Goal: Communication & Community: Answer question/provide support

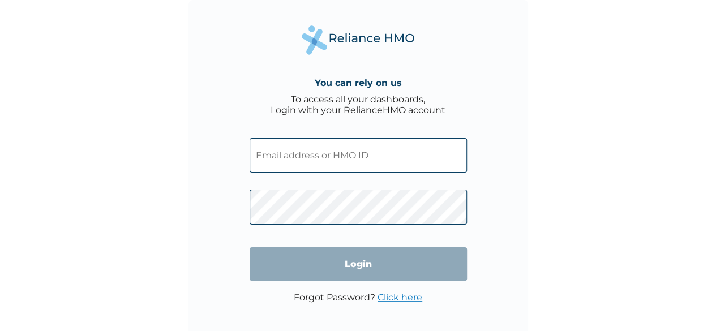
click at [367, 161] on input "text" at bounding box center [358, 155] width 217 height 35
type input "engrmanassehodalonu@gmail.com"
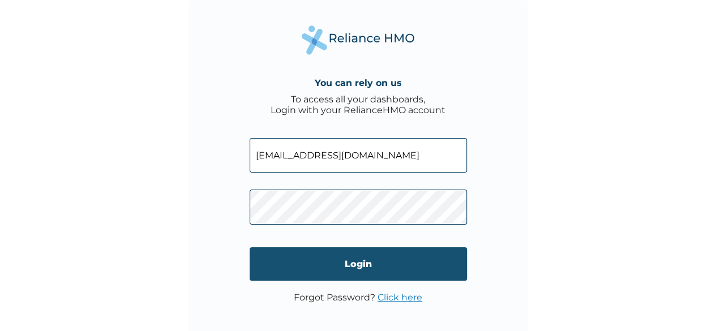
click at [343, 270] on input "Login" at bounding box center [358, 263] width 217 height 33
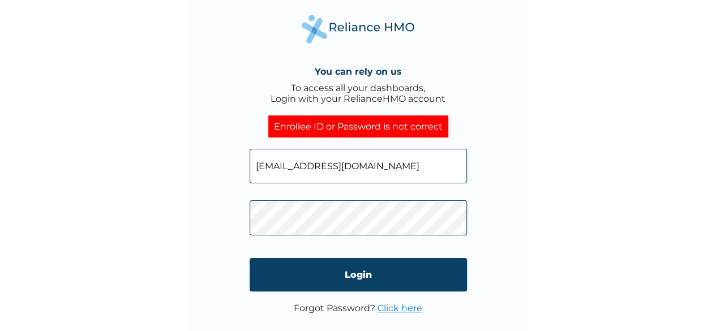
click at [227, 226] on div "You can rely on us To access all your dashboards, Login with your RelianceHMO a…" at bounding box center [359, 170] width 340 height 340
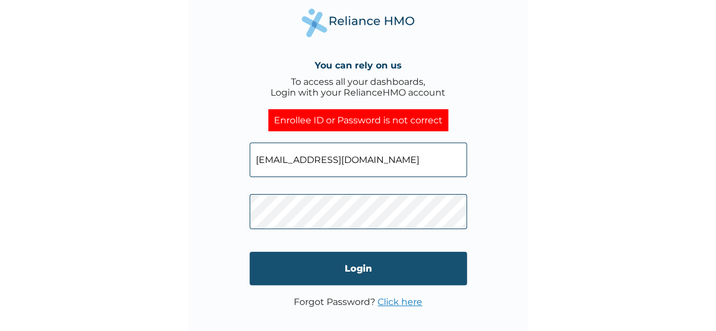
scroll to position [8, 0]
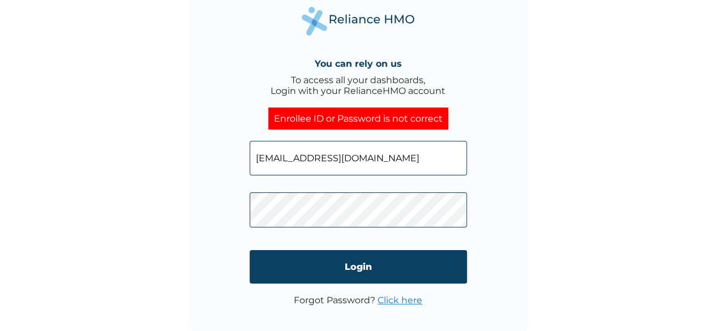
click at [403, 302] on link "Click here" at bounding box center [400, 300] width 45 height 11
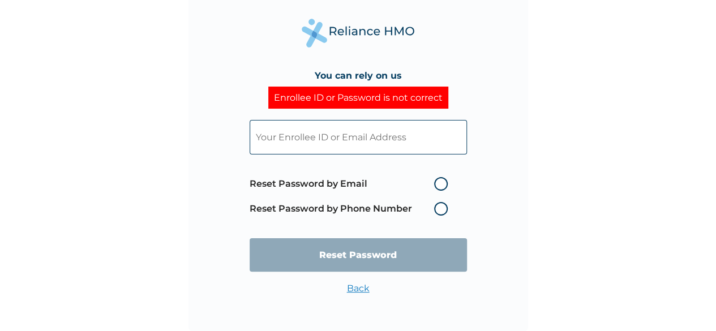
click at [445, 185] on label "Reset Password by Email" at bounding box center [352, 184] width 204 height 14
click at [437, 185] on input "Reset Password by Email" at bounding box center [428, 184] width 18 height 18
radio input "true"
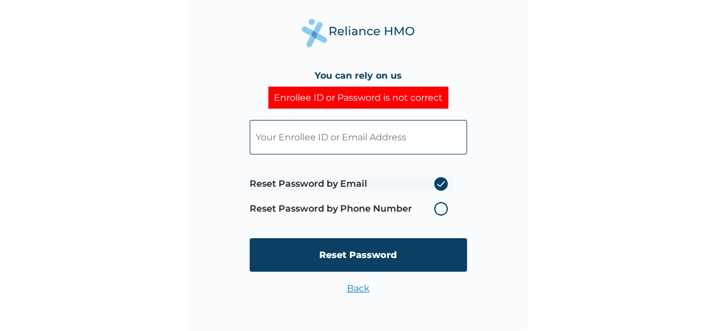
click at [373, 148] on input "text" at bounding box center [358, 137] width 217 height 35
type input "engrmanassehodalonu@gmail.com"
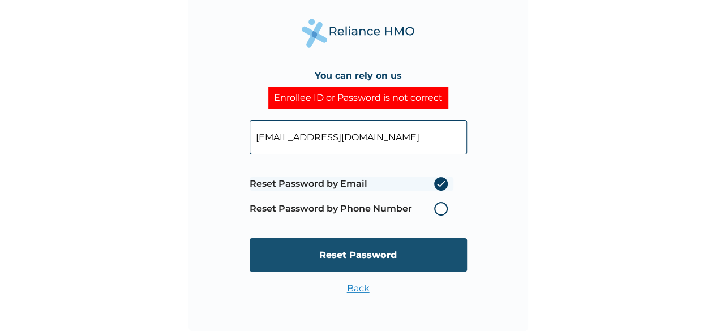
click at [369, 261] on input "Reset Password" at bounding box center [358, 254] width 217 height 33
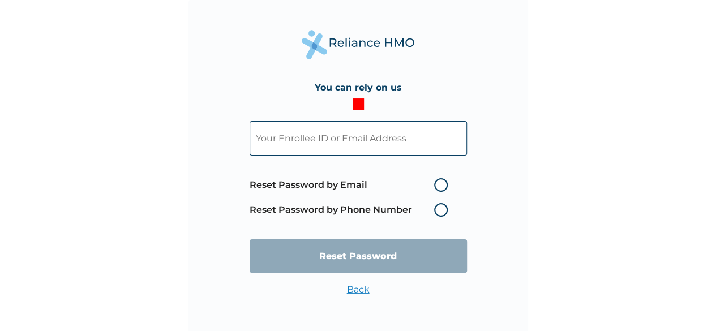
scroll to position [0, 0]
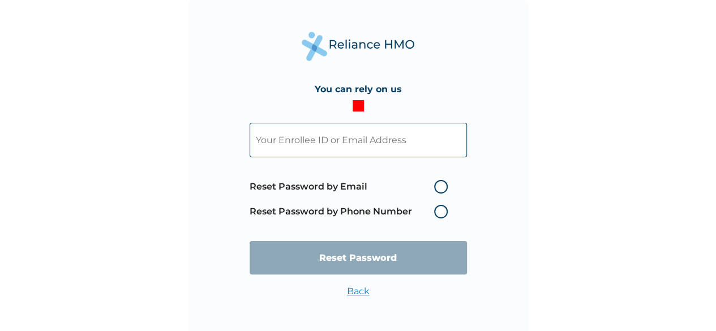
click at [362, 104] on div at bounding box center [358, 105] width 11 height 11
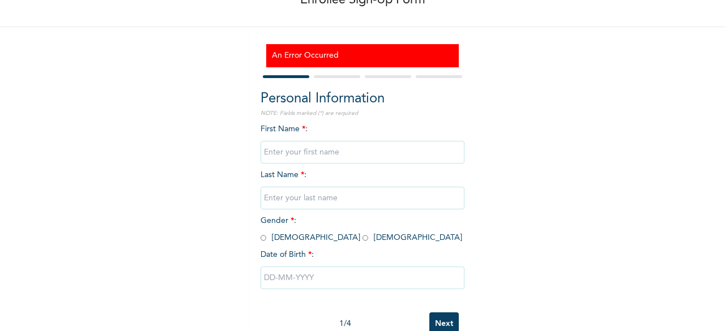
scroll to position [103, 0]
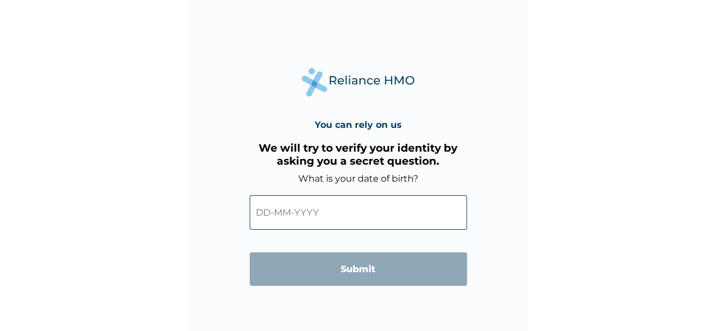
click at [338, 208] on input "text" at bounding box center [358, 212] width 217 height 35
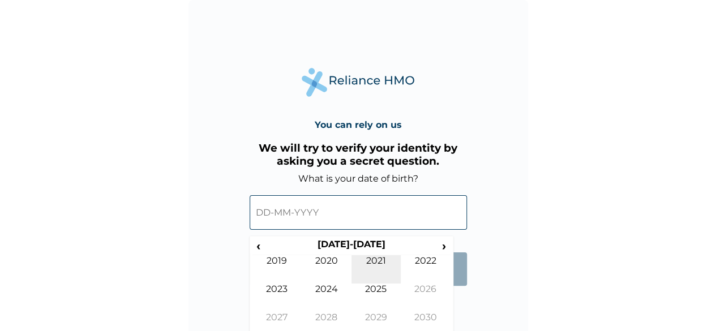
scroll to position [11, 0]
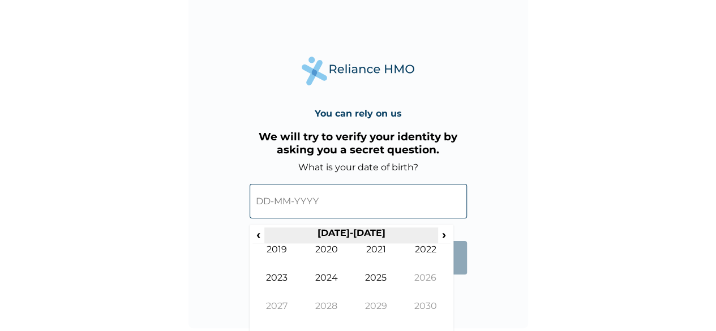
click at [372, 234] on th "2020-2029" at bounding box center [351, 236] width 174 height 16
click at [258, 233] on span "‹" at bounding box center [259, 235] width 12 height 14
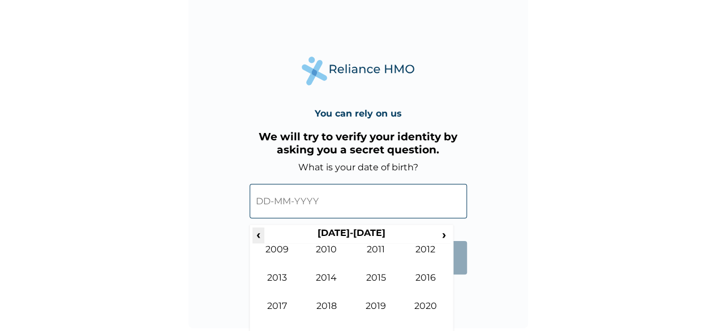
click at [257, 241] on span "‹" at bounding box center [259, 235] width 12 height 14
click at [258, 236] on span "‹" at bounding box center [259, 235] width 12 height 14
click at [279, 305] on td "1997" at bounding box center [278, 315] width 50 height 28
click at [432, 253] on td "Apr" at bounding box center [426, 258] width 50 height 28
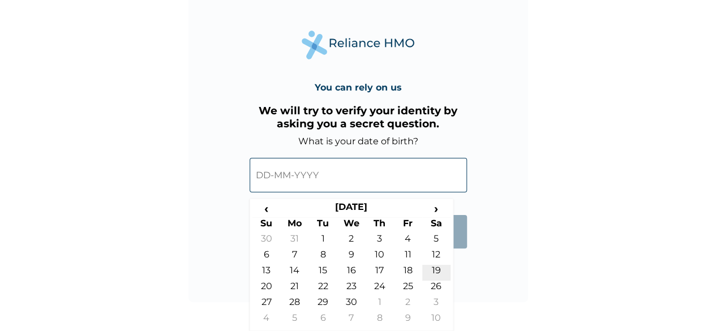
click at [438, 269] on td "19" at bounding box center [437, 273] width 28 height 16
type input "19-04-1997"
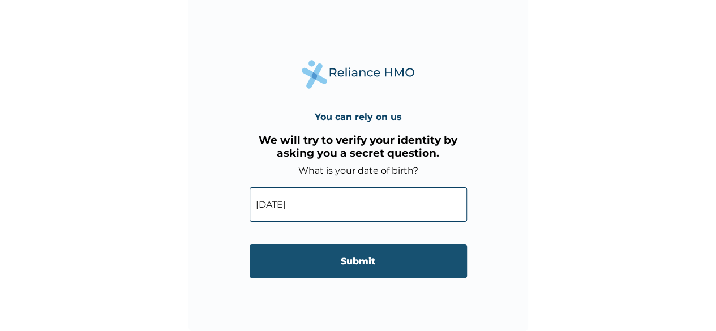
click at [362, 258] on input "Submit" at bounding box center [358, 261] width 217 height 33
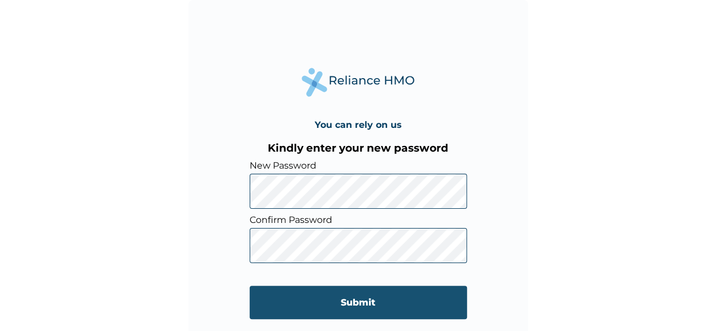
click at [365, 309] on input "Submit" at bounding box center [358, 302] width 217 height 33
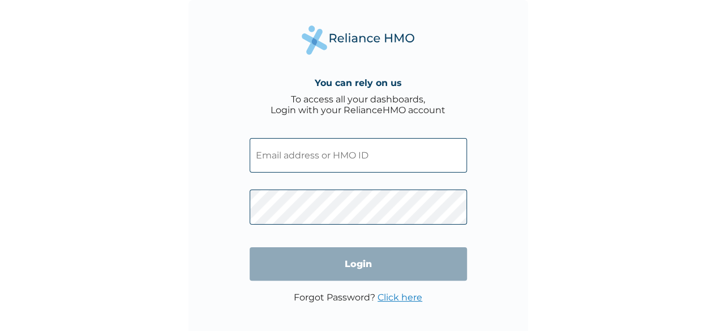
click at [364, 159] on input "text" at bounding box center [358, 155] width 217 height 35
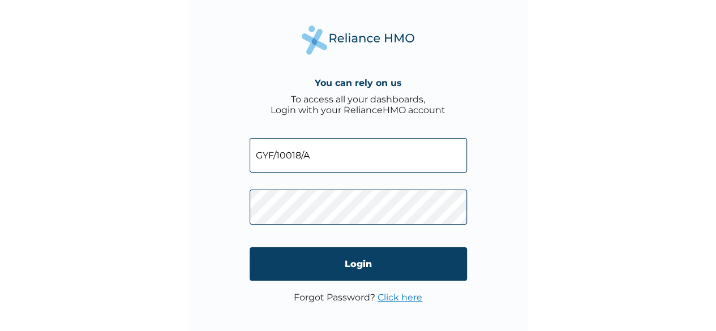
type input "GYF/10018/A"
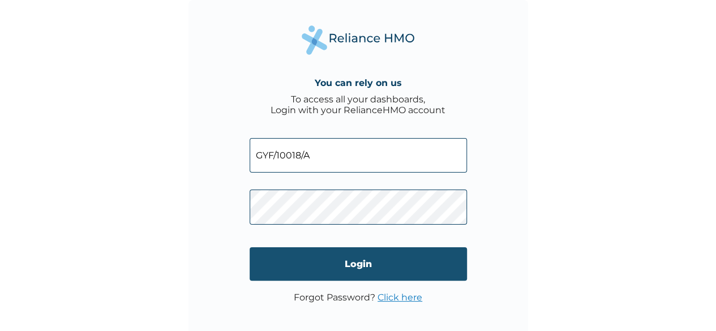
click at [390, 266] on input "Login" at bounding box center [358, 263] width 217 height 33
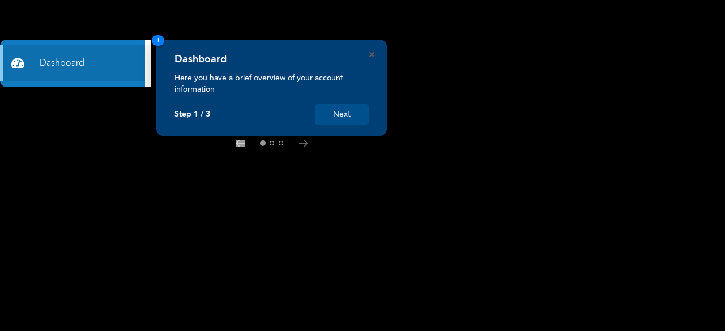
click at [369, 110] on div "Dashboard Here you have a brief overview of your account information Step 1 / 3…" at bounding box center [271, 88] width 231 height 96
click at [348, 117] on button "Next" at bounding box center [342, 114] width 54 height 21
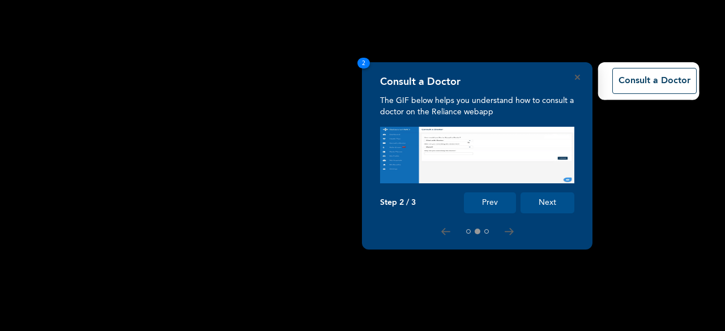
click at [544, 197] on button "Next" at bounding box center [547, 203] width 54 height 21
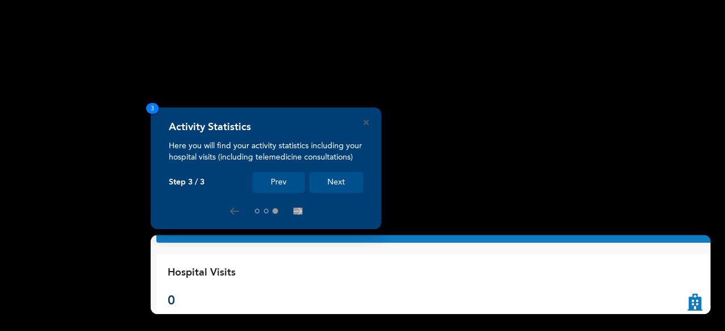
click at [353, 181] on button "Next" at bounding box center [336, 182] width 54 height 21
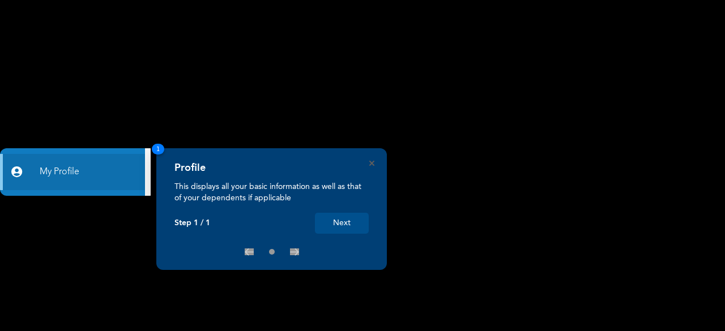
click at [344, 228] on button "Next" at bounding box center [342, 223] width 54 height 21
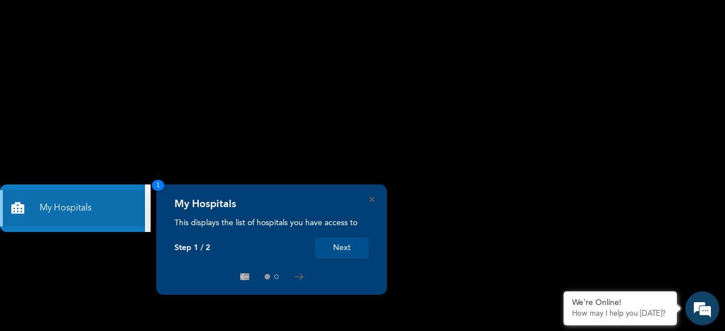
click at [356, 246] on button "Next" at bounding box center [342, 248] width 54 height 21
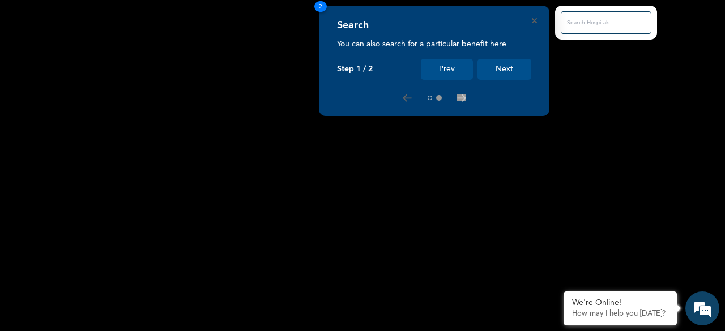
click at [504, 66] on button "Next" at bounding box center [504, 69] width 54 height 21
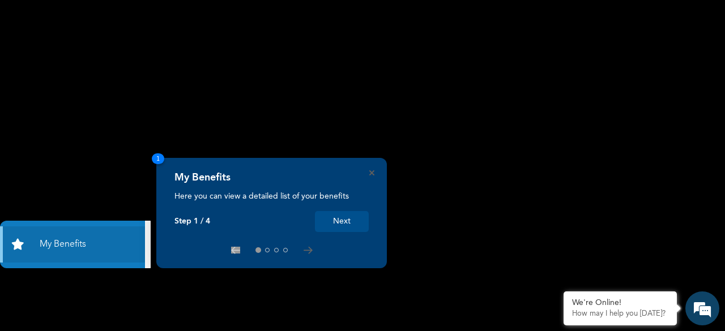
click at [343, 218] on button "Next" at bounding box center [342, 221] width 54 height 21
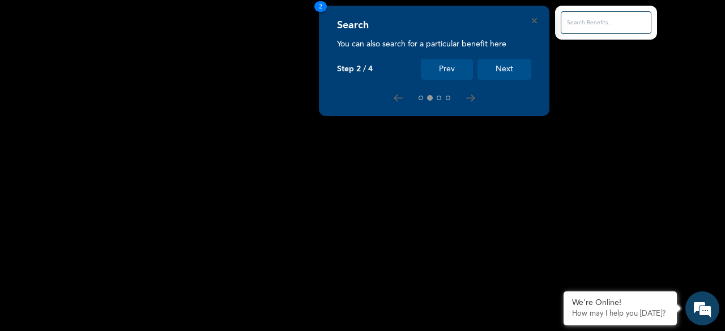
click at [495, 69] on button "Next" at bounding box center [504, 69] width 54 height 21
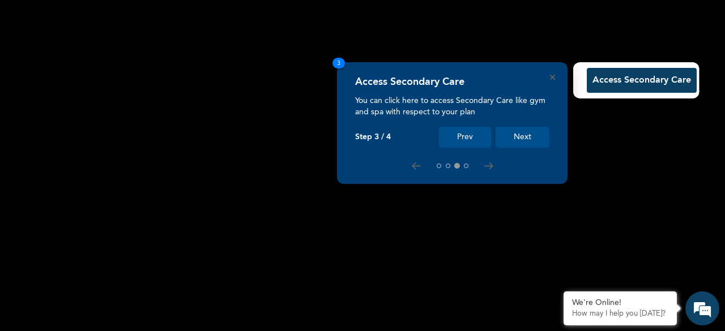
click at [514, 135] on button "Next" at bounding box center [523, 137] width 54 height 21
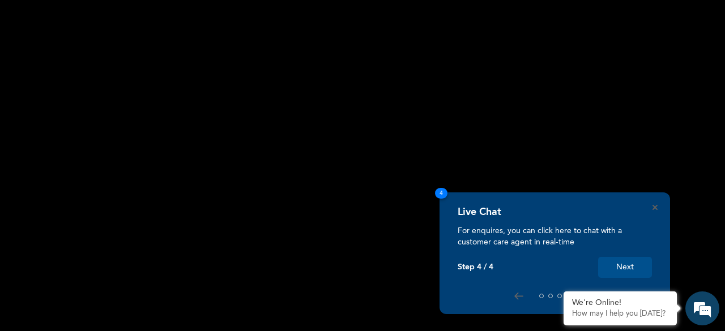
click at [609, 262] on button "Next" at bounding box center [625, 267] width 54 height 21
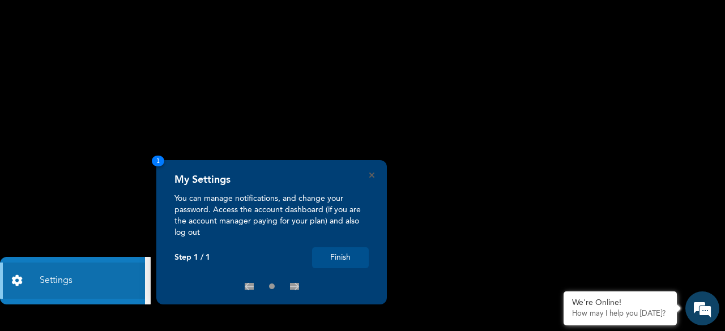
click at [339, 261] on button "Finish" at bounding box center [340, 257] width 57 height 21
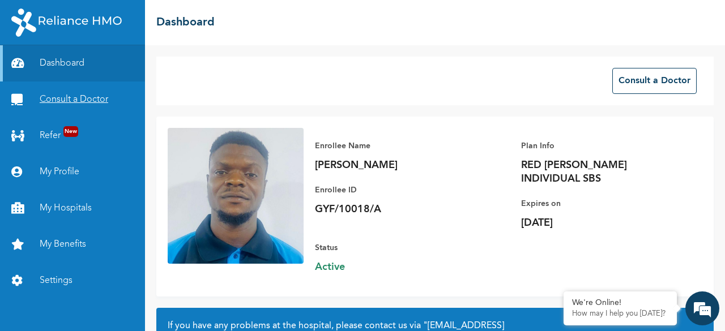
click at [74, 102] on link "Consult a Doctor" at bounding box center [72, 100] width 145 height 36
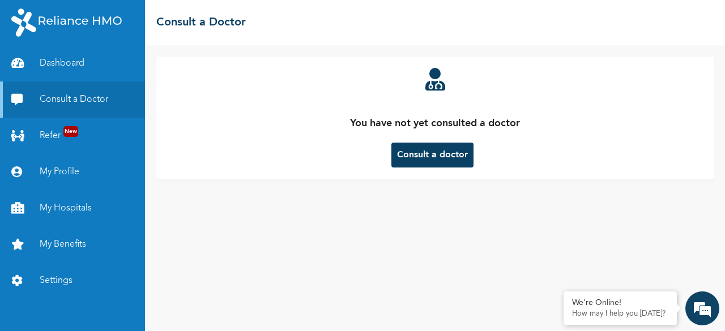
click at [435, 160] on button "Consult a doctor" at bounding box center [432, 155] width 82 height 25
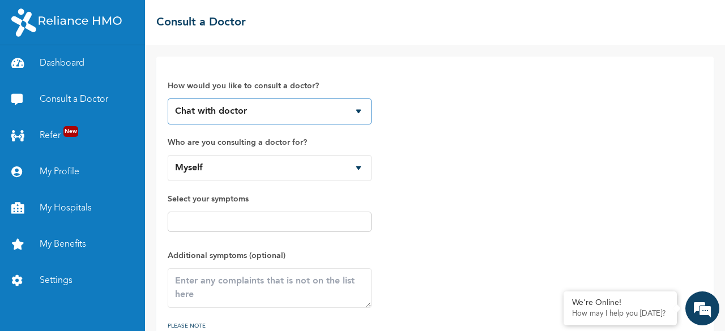
click at [297, 109] on select "Chat with doctor Phone Call" at bounding box center [270, 112] width 204 height 26
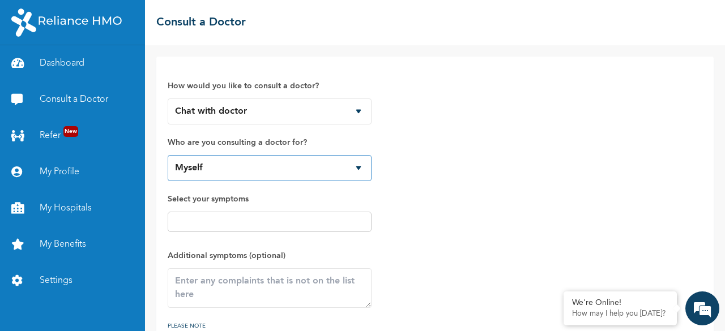
click at [257, 166] on select "Myself" at bounding box center [270, 168] width 204 height 26
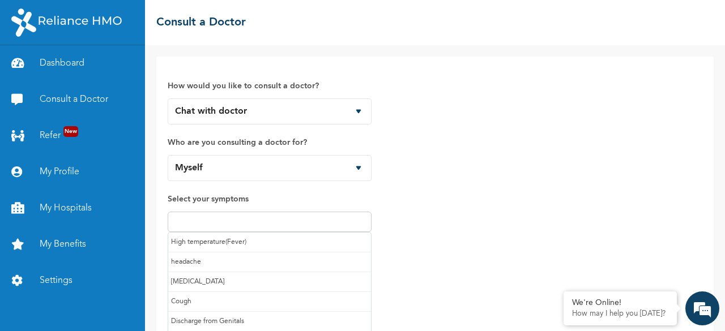
click at [235, 225] on input "text" at bounding box center [269, 222] width 197 height 14
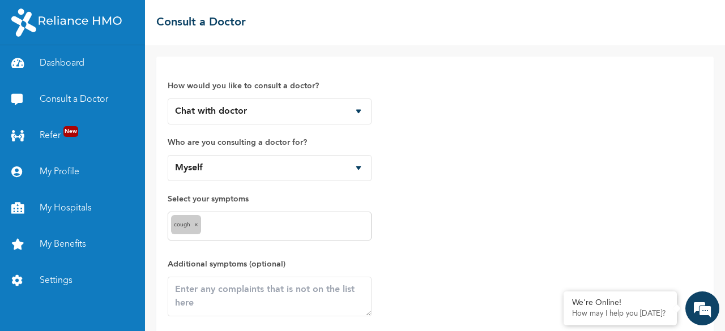
click at [224, 231] on input "text" at bounding box center [286, 227] width 164 height 14
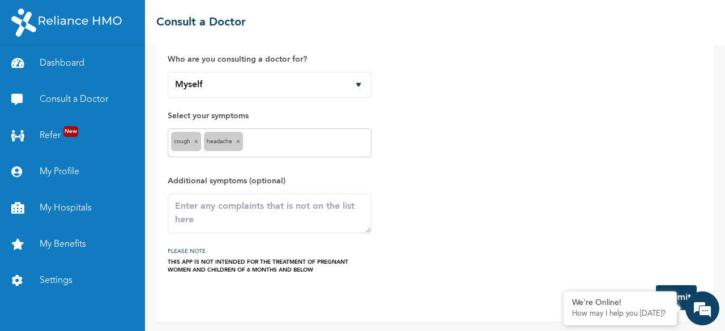
click at [682, 288] on button "Submit" at bounding box center [676, 297] width 41 height 25
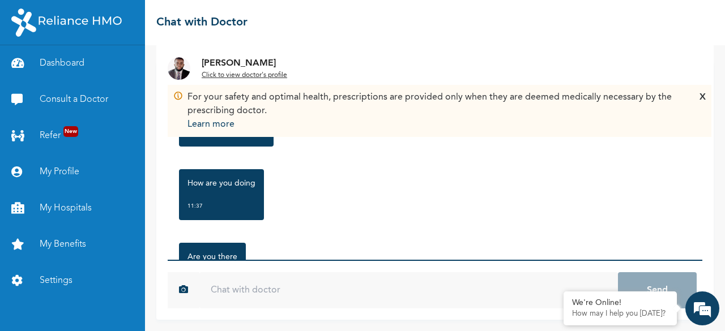
scroll to position [227, 0]
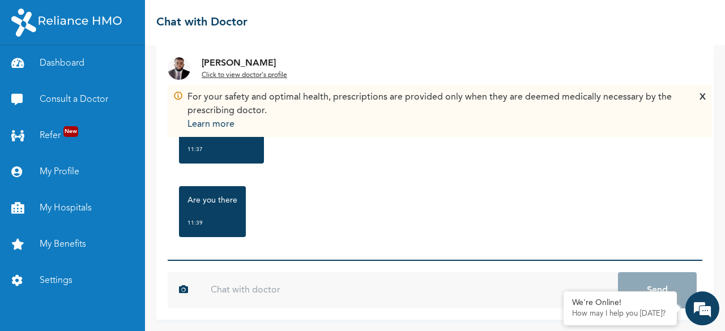
click at [276, 251] on div "[DATE] Cough, headache 11:36 Hi 11:37 I'm [PERSON_NAME] 11:37 How are you doing…" at bounding box center [435, 160] width 535 height 199
click at [270, 284] on input "text" at bounding box center [408, 290] width 419 height 36
type input "y"
type input "Yes"
click at [618, 272] on button "Send" at bounding box center [657, 290] width 79 height 36
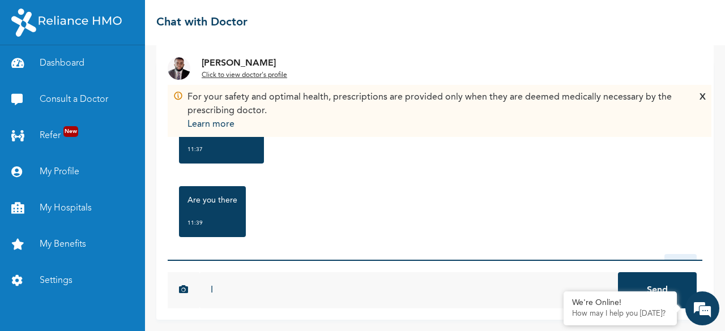
type input "I"
type input "H"
type input "Good afternoon [PERSON_NAME]"
click at [618, 272] on button "Send" at bounding box center [657, 290] width 79 height 36
type input "I caught a cold last night and have severe headache with cough and [PERSON_NAME]"
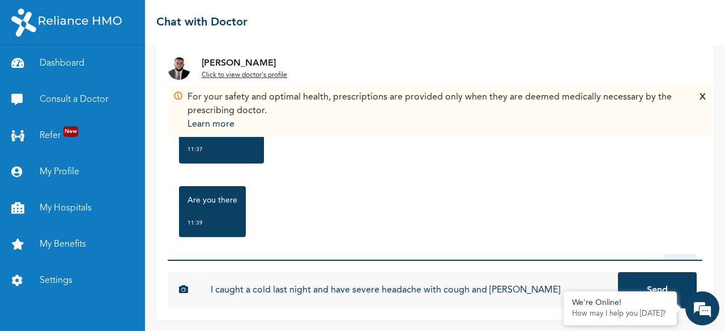
click at [618, 272] on button "Send" at bounding box center [657, 290] width 79 height 36
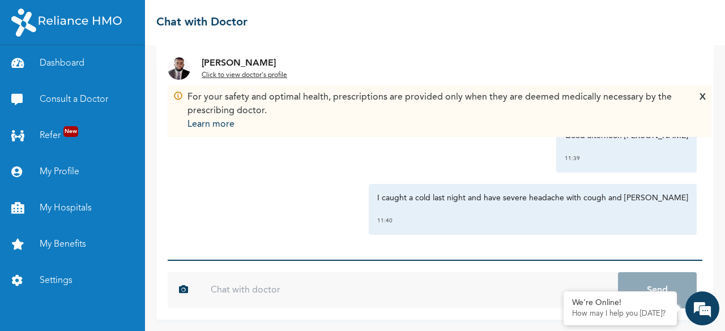
scroll to position [365, 0]
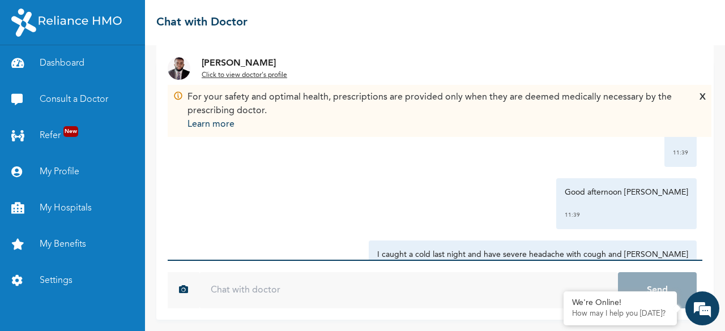
click at [703, 95] on div "X" at bounding box center [702, 111] width 6 height 41
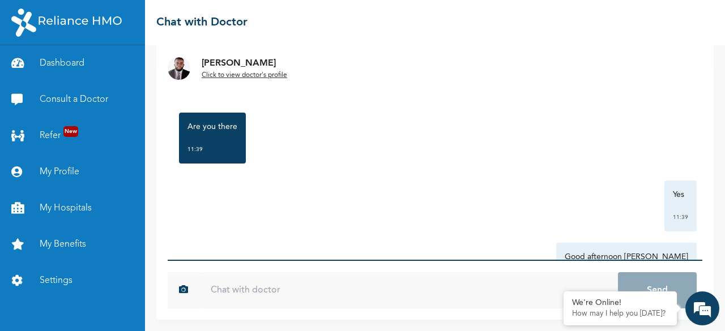
scroll to position [421, 0]
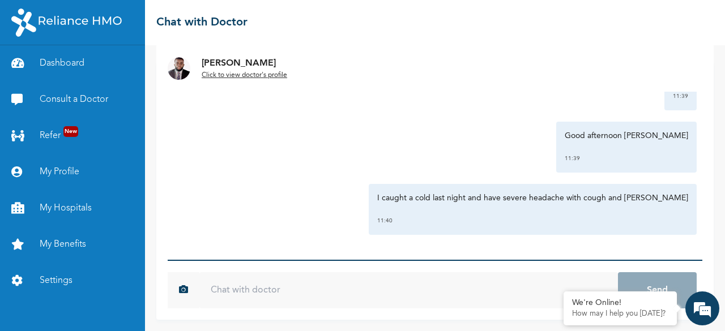
click at [301, 292] on input "text" at bounding box center [408, 290] width 419 height 36
click at [286, 213] on div "I caught a cold last night and have severe headache with cough and Cattargh 11:…" at bounding box center [434, 209] width 523 height 51
click at [255, 297] on input "text" at bounding box center [408, 290] width 419 height 36
type input "Hello"
click at [618, 272] on button "Send" at bounding box center [657, 290] width 79 height 36
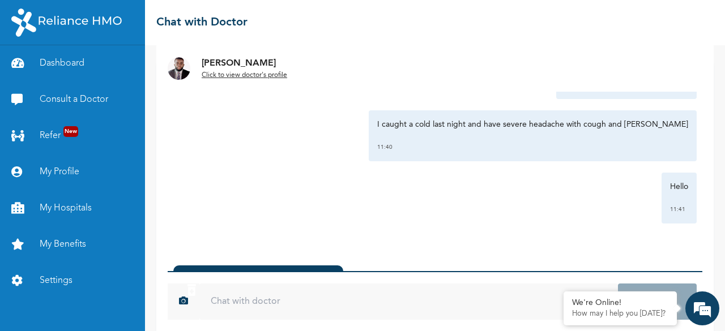
scroll to position [105, 0]
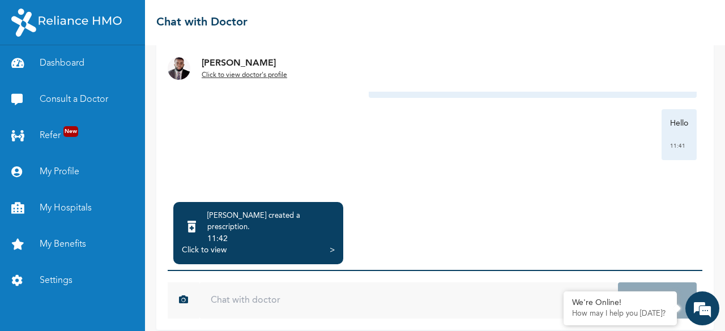
click at [278, 219] on div "Dr. Ibrahim created a prescription ." at bounding box center [270, 222] width 127 height 23
click at [332, 245] on div ">" at bounding box center [332, 250] width 5 height 11
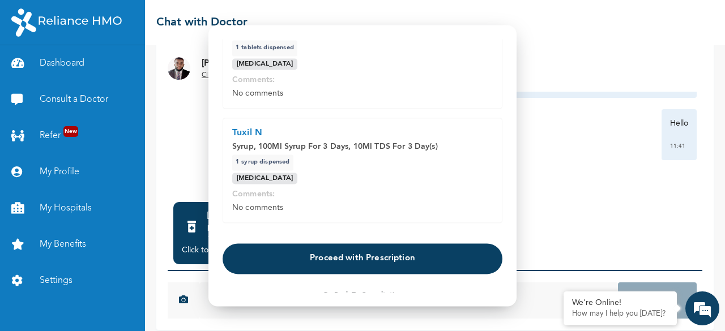
scroll to position [223, 0]
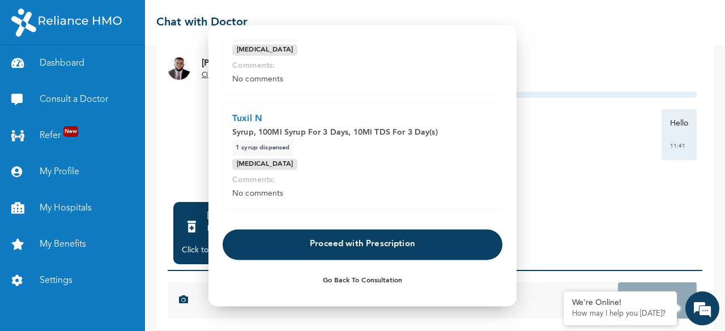
click at [380, 243] on button "Proceed with Prescription" at bounding box center [363, 244] width 280 height 31
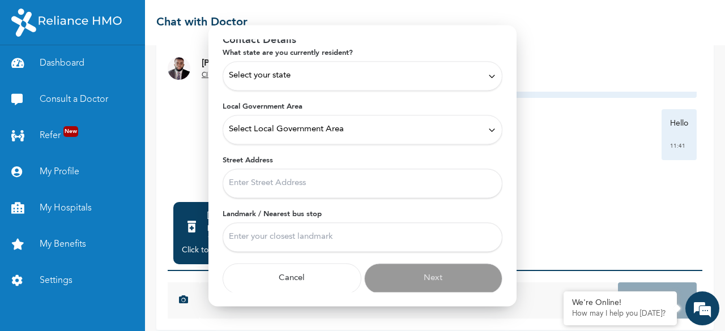
click at [326, 80] on div "Select your state" at bounding box center [362, 76] width 267 height 12
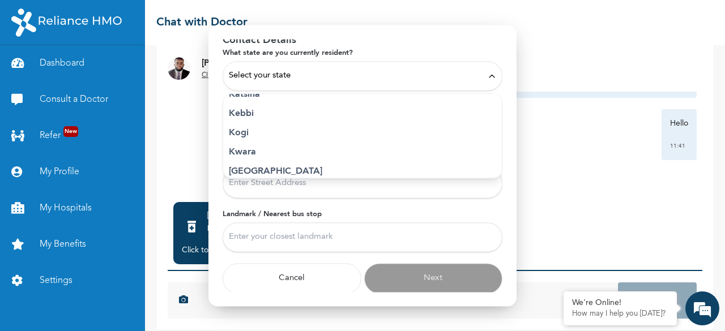
scroll to position [424, 0]
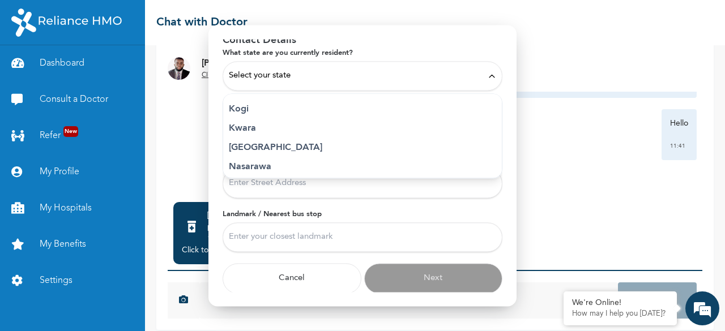
click at [250, 146] on p "Lagos" at bounding box center [362, 148] width 267 height 14
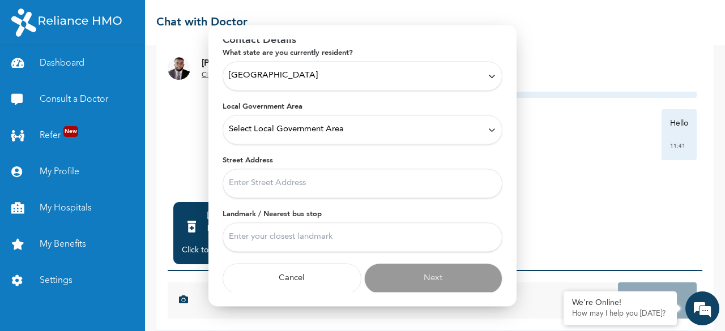
click at [289, 132] on span "Select Local Government Area" at bounding box center [286, 129] width 115 height 12
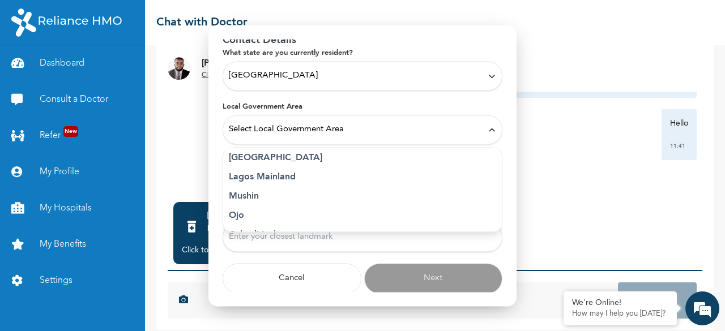
scroll to position [199, 0]
click at [277, 211] on p "Lagos Island" at bounding box center [362, 215] width 267 height 14
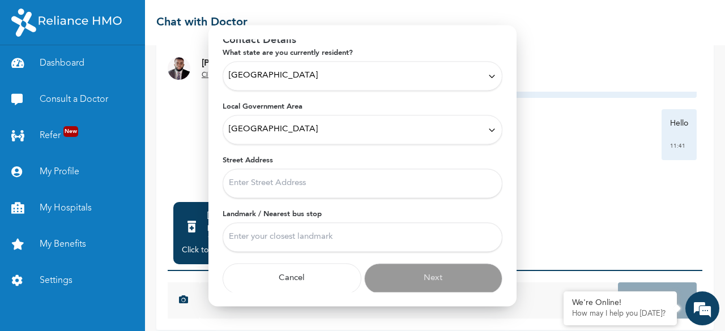
click at [286, 185] on input "Street Address" at bounding box center [363, 183] width 280 height 29
type input "8A Owena Street Parkview Estate, Ikoyi Lagos"
click at [285, 236] on input "Landmark / Nearest bus stop" at bounding box center [363, 237] width 280 height 29
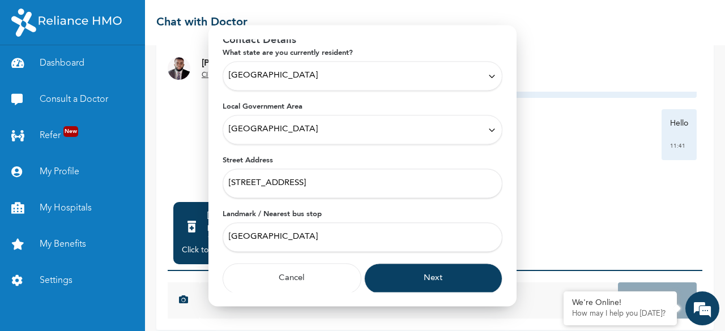
type input "Parkview Estate"
click at [407, 276] on button "Next" at bounding box center [433, 278] width 139 height 31
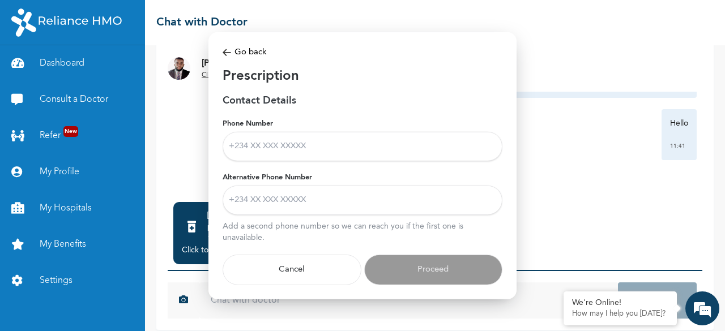
scroll to position [0, 0]
click at [301, 142] on input "Phone Number" at bounding box center [363, 146] width 280 height 29
type input "08147391263"
click at [325, 209] on input "Alternative Phone Number" at bounding box center [363, 200] width 280 height 29
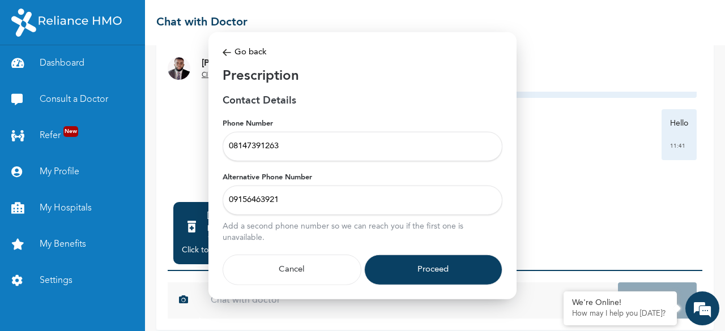
type input "09156463921"
click at [415, 269] on button "Proceed" at bounding box center [433, 270] width 139 height 31
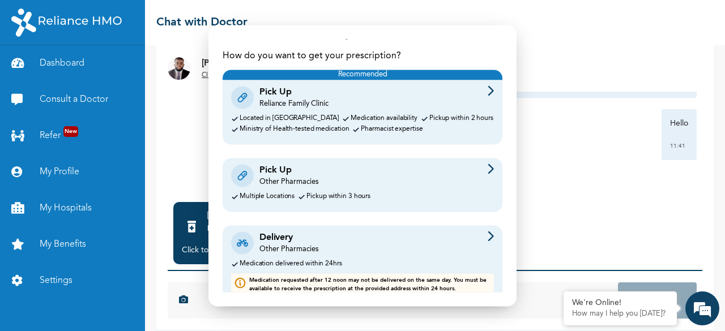
scroll to position [46, 0]
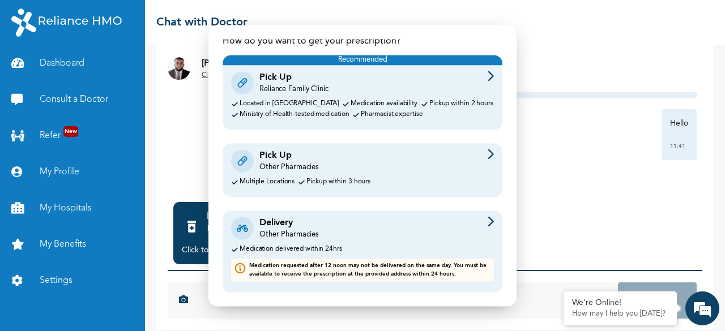
click at [380, 223] on div "Delivery Other Pharmacies" at bounding box center [362, 228] width 263 height 24
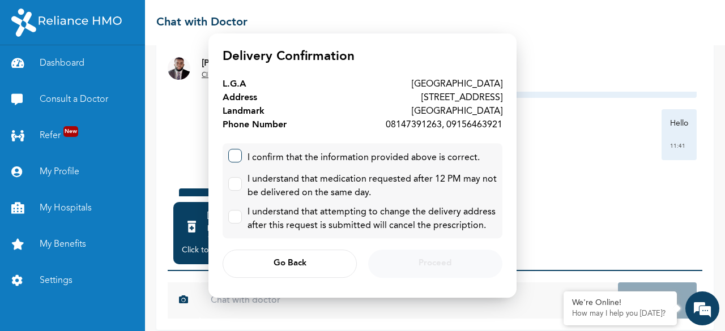
click at [239, 159] on label at bounding box center [235, 156] width 14 height 14
click at [236, 157] on input "checkbox" at bounding box center [232, 153] width 7 height 7
checkbox input "true"
drag, startPoint x: 240, startPoint y: 182, endPoint x: 245, endPoint y: 195, distance: 14.0
click at [240, 183] on label at bounding box center [235, 184] width 14 height 14
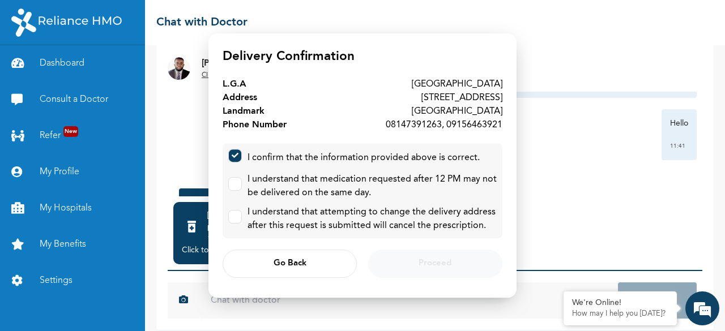
click at [236, 183] on input "checkbox" at bounding box center [232, 181] width 7 height 7
checkbox input "true"
click at [240, 219] on label at bounding box center [235, 217] width 14 height 14
click at [236, 218] on input "checkbox" at bounding box center [232, 214] width 7 height 7
checkbox input "true"
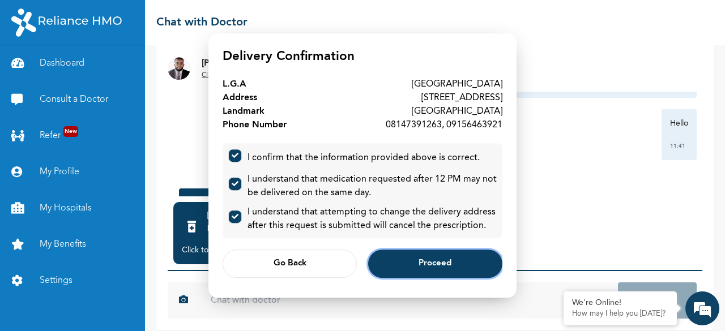
click at [438, 266] on span "Proceed" at bounding box center [435, 264] width 33 height 7
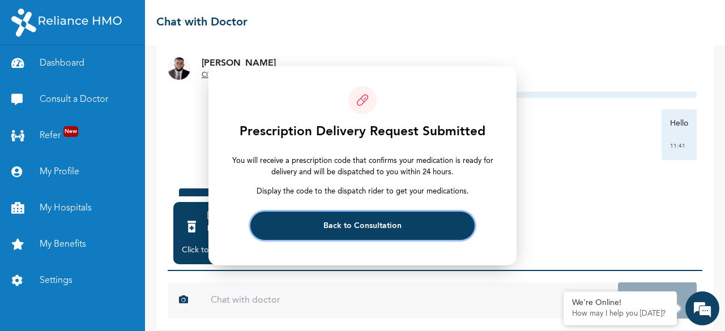
click at [437, 219] on button "Back to Consultation" at bounding box center [362, 226] width 224 height 28
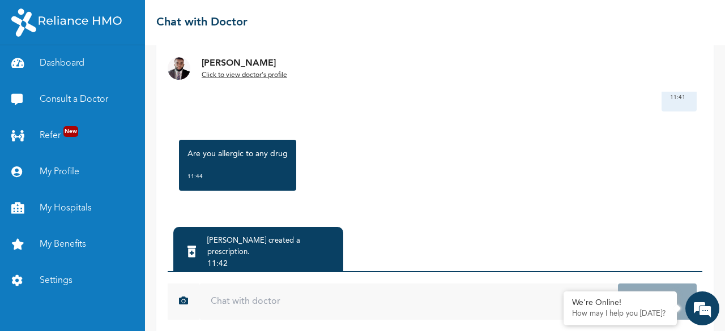
scroll to position [116, 0]
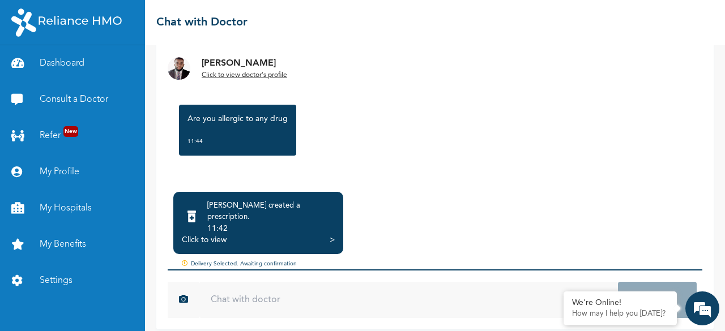
drag, startPoint x: 283, startPoint y: 119, endPoint x: 261, endPoint y: 122, distance: 22.3
click at [261, 122] on p "Are you allergic to any drug" at bounding box center [237, 118] width 100 height 11
click at [348, 291] on input "text" at bounding box center [408, 300] width 419 height 36
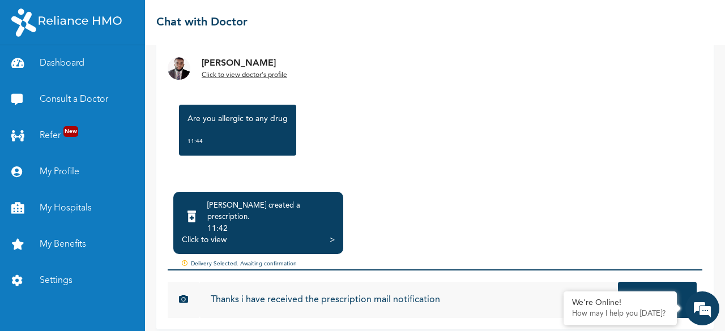
type input "Thanks i have received the prescription mail notification"
click at [618, 282] on button "Send" at bounding box center [657, 300] width 79 height 36
